Goal: Transaction & Acquisition: Purchase product/service

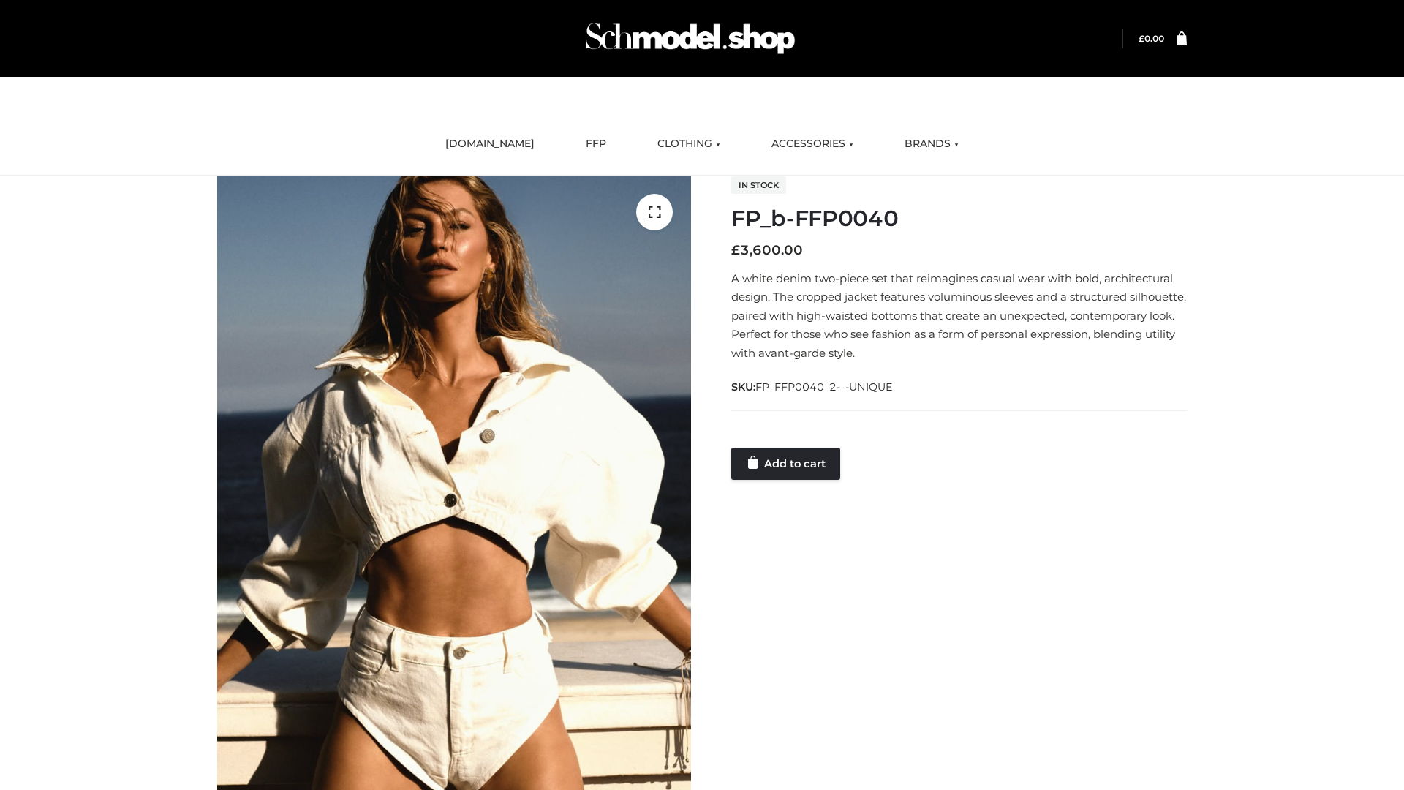
click at [787, 463] on link "Add to cart" at bounding box center [785, 463] width 109 height 32
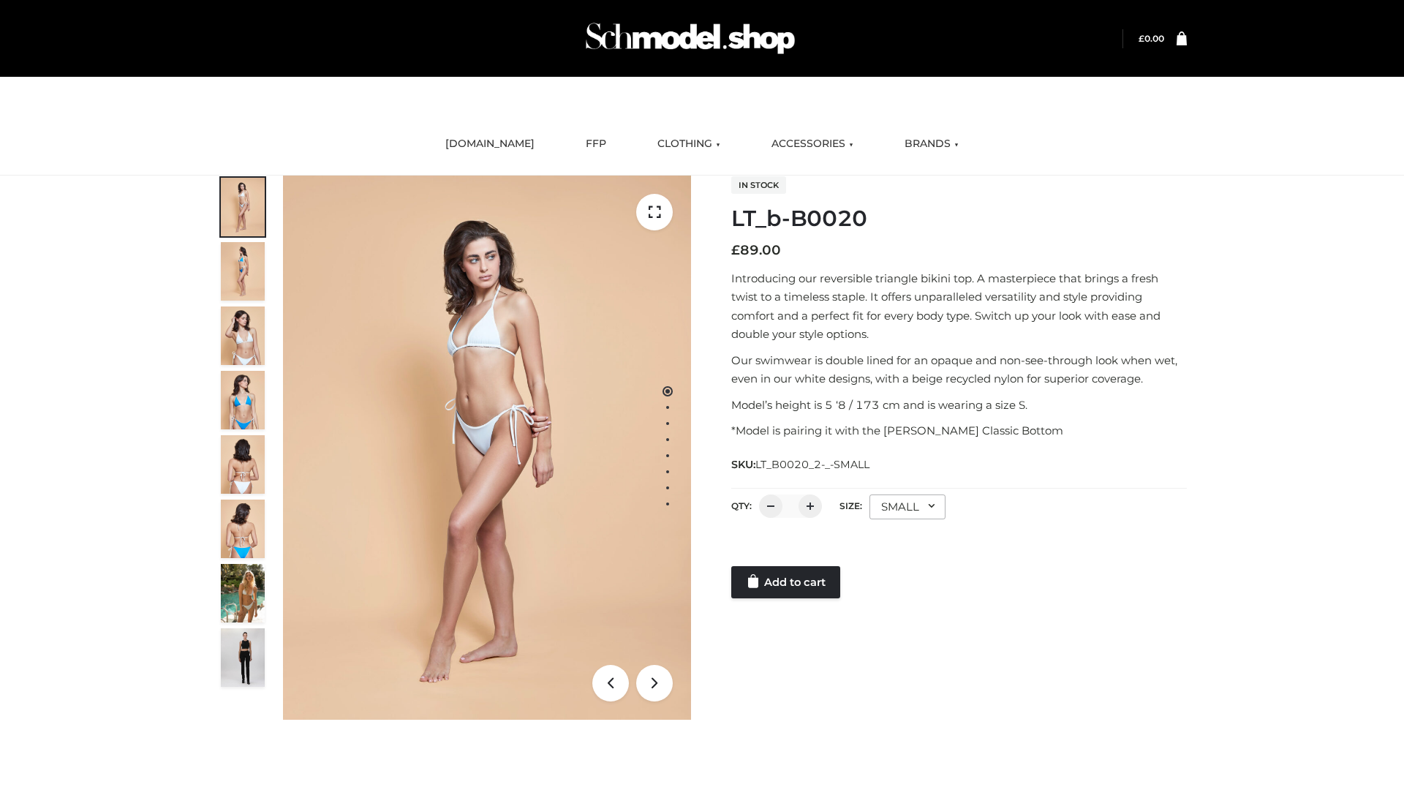
click at [787, 582] on link "Add to cart" at bounding box center [785, 582] width 109 height 32
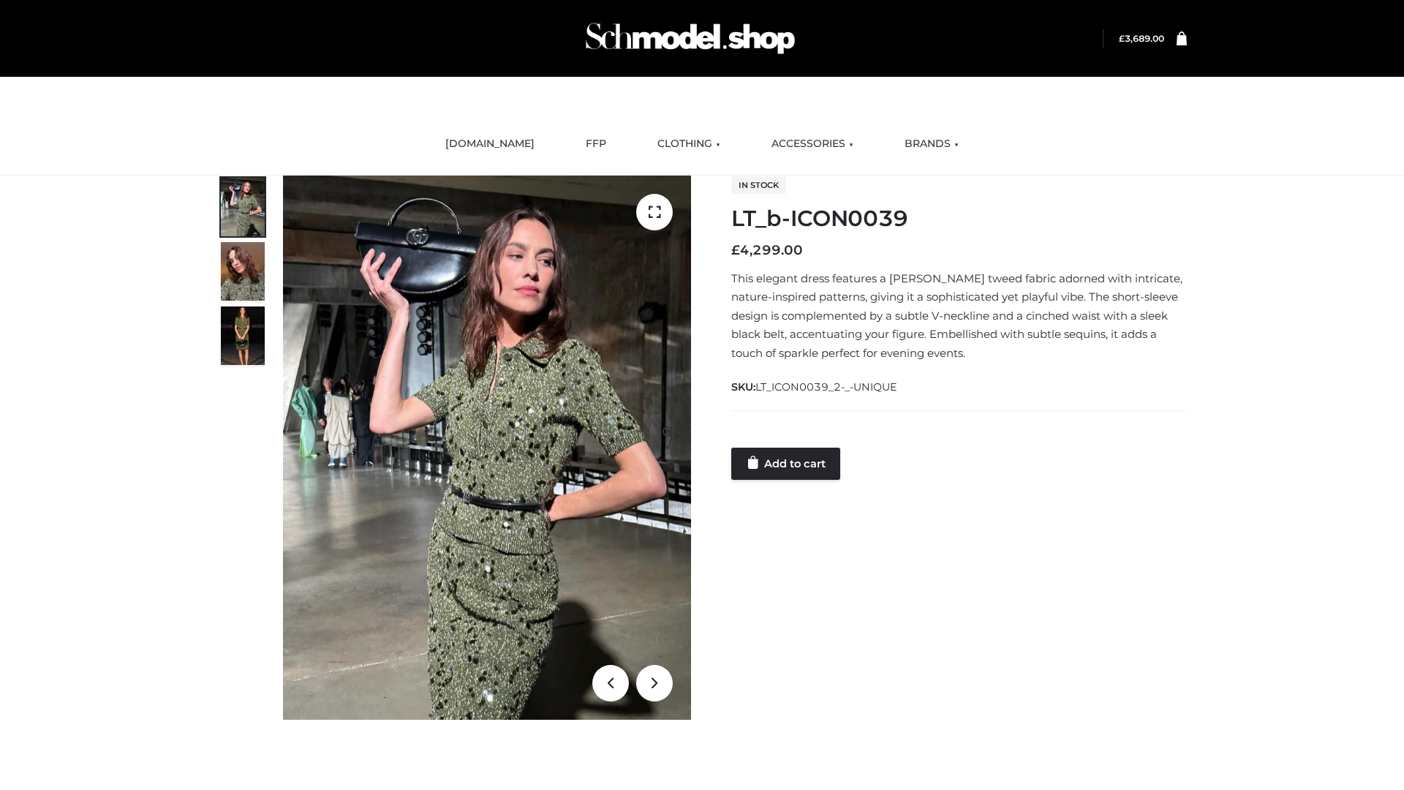
click at [787, 463] on link "Add to cart" at bounding box center [785, 463] width 109 height 32
